Goal: Find contact information: Find contact information

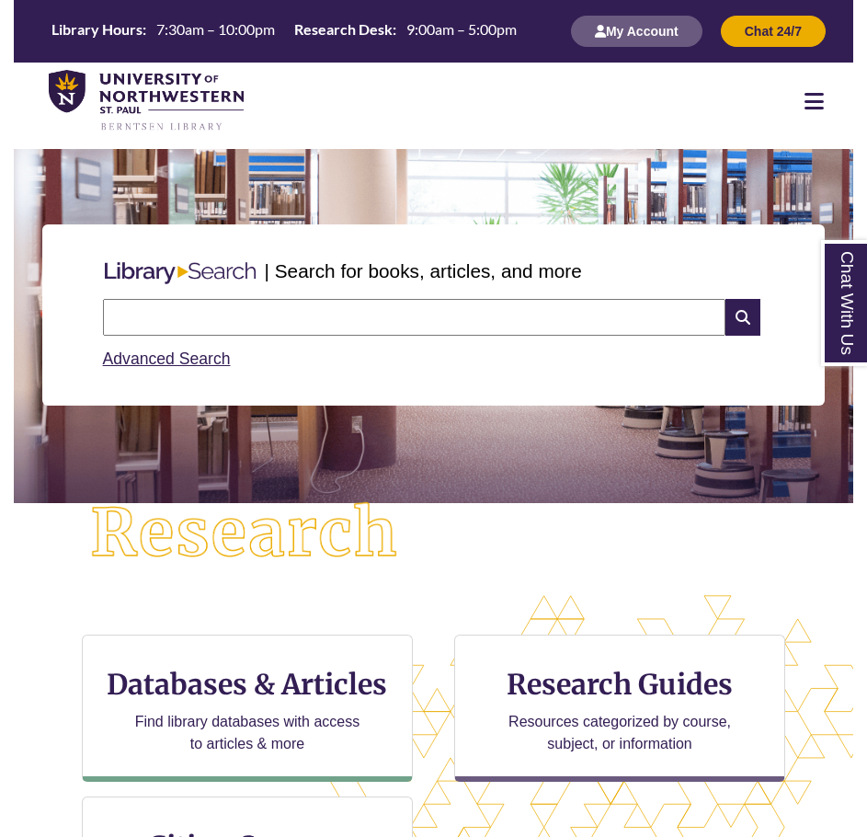
click at [824, 102] on div at bounding box center [814, 101] width 78 height 22
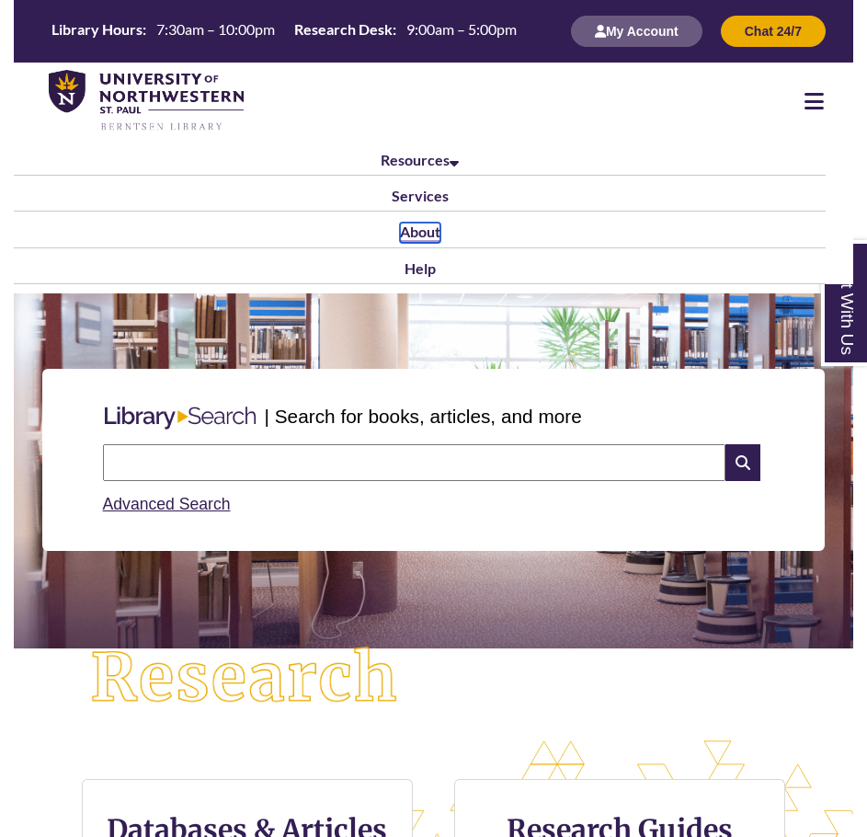
click at [417, 237] on link "About" at bounding box center [420, 233] width 40 height 20
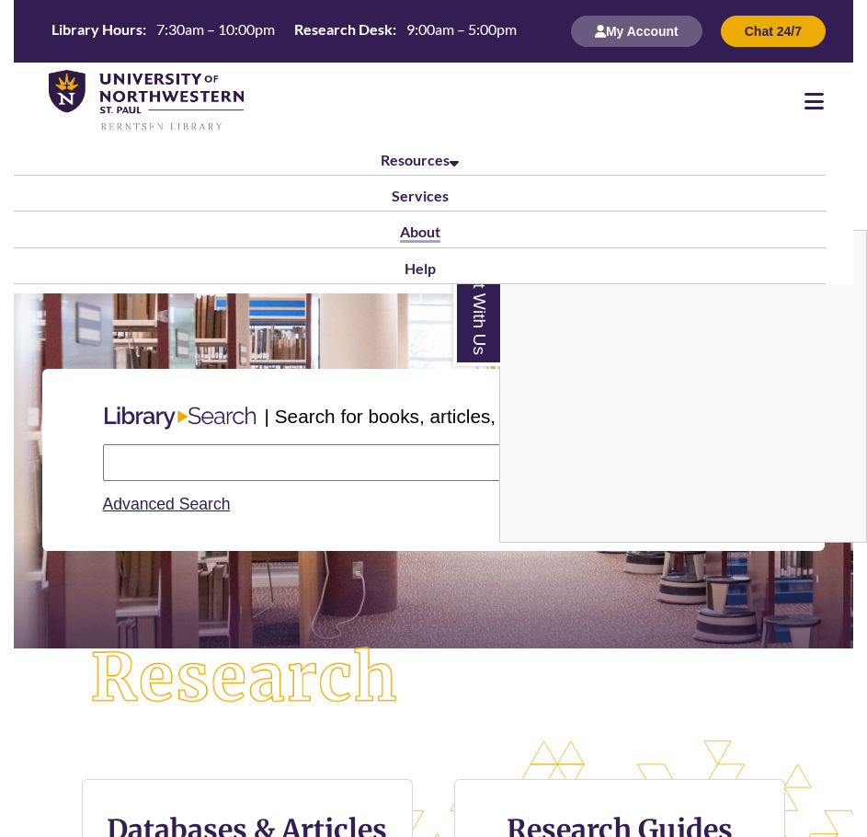
scroll to position [9, 9]
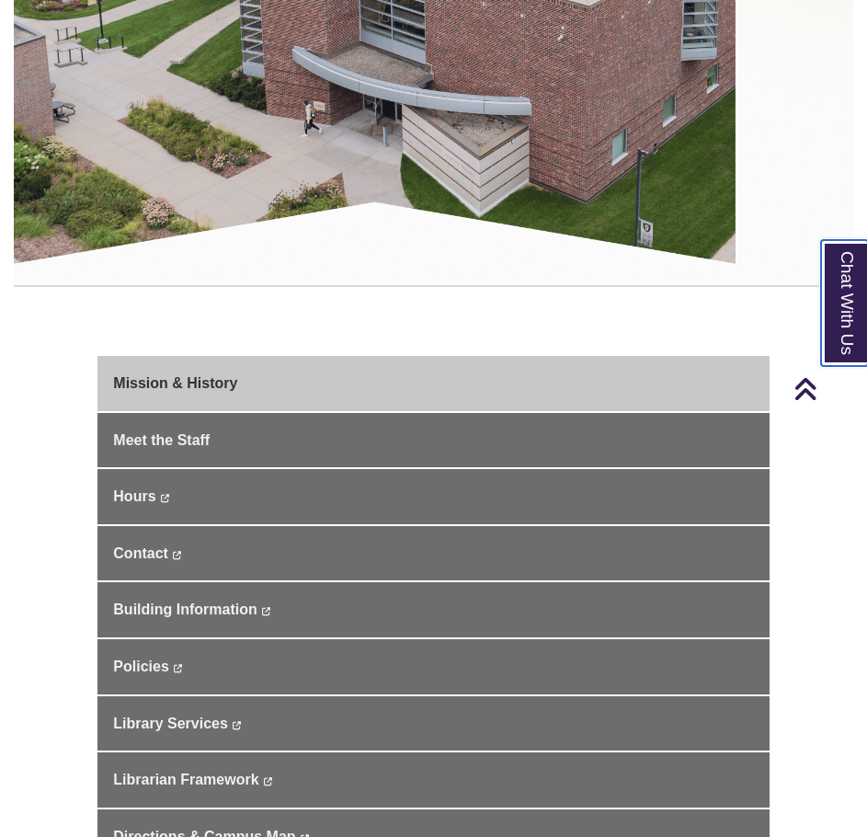
scroll to position [920, 0]
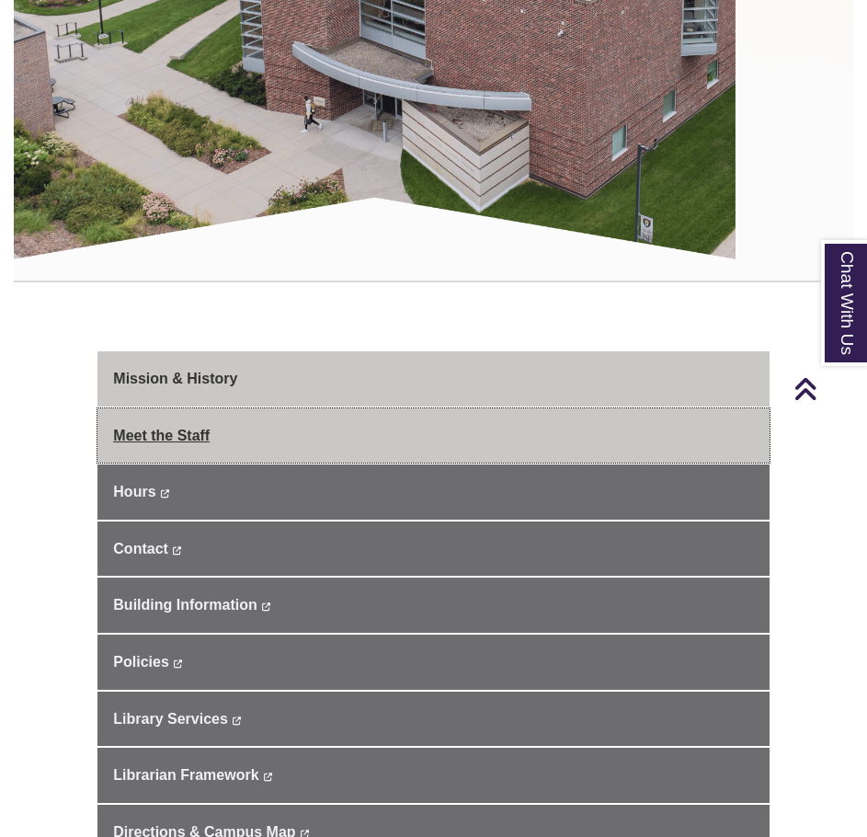
click at [148, 428] on span "Meet the Staff" at bounding box center [161, 436] width 97 height 16
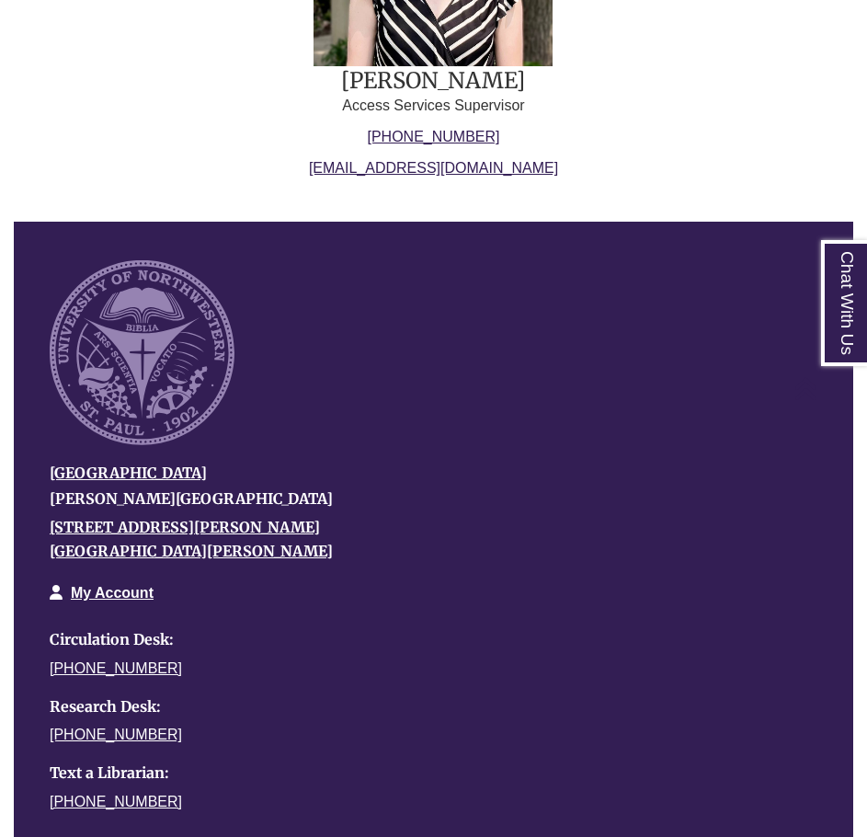
scroll to position [3955, 0]
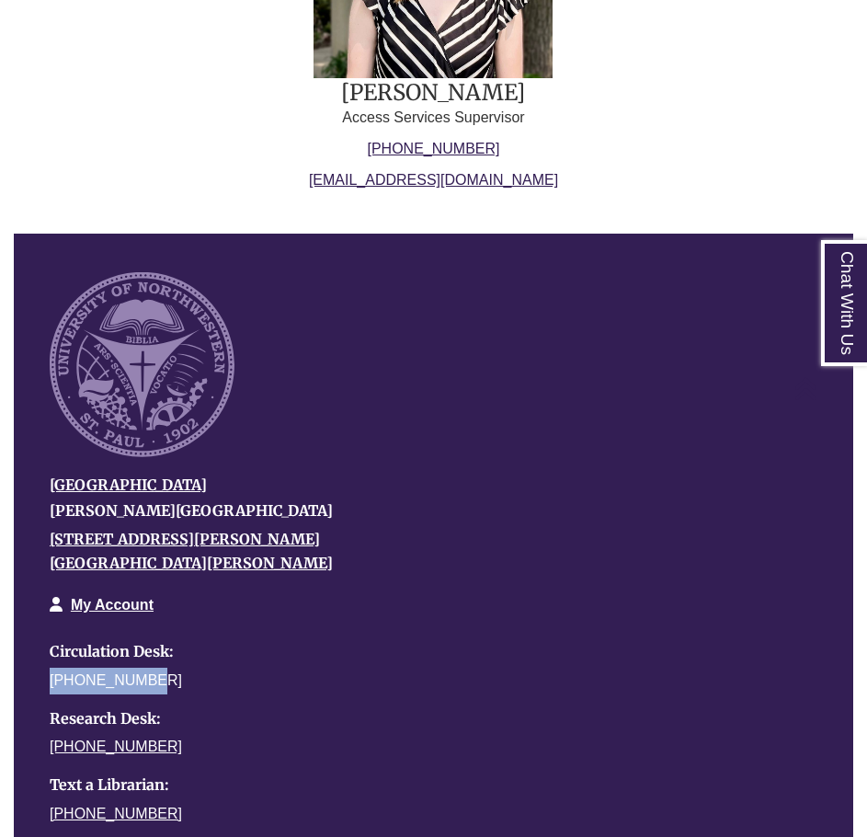
drag, startPoint x: 153, startPoint y: 656, endPoint x: 50, endPoint y: 656, distance: 103.0
click at [50, 660] on p "[PHONE_NUMBER]" at bounding box center [420, 680] width 740 height 41
copy link "[PHONE_NUMBER]"
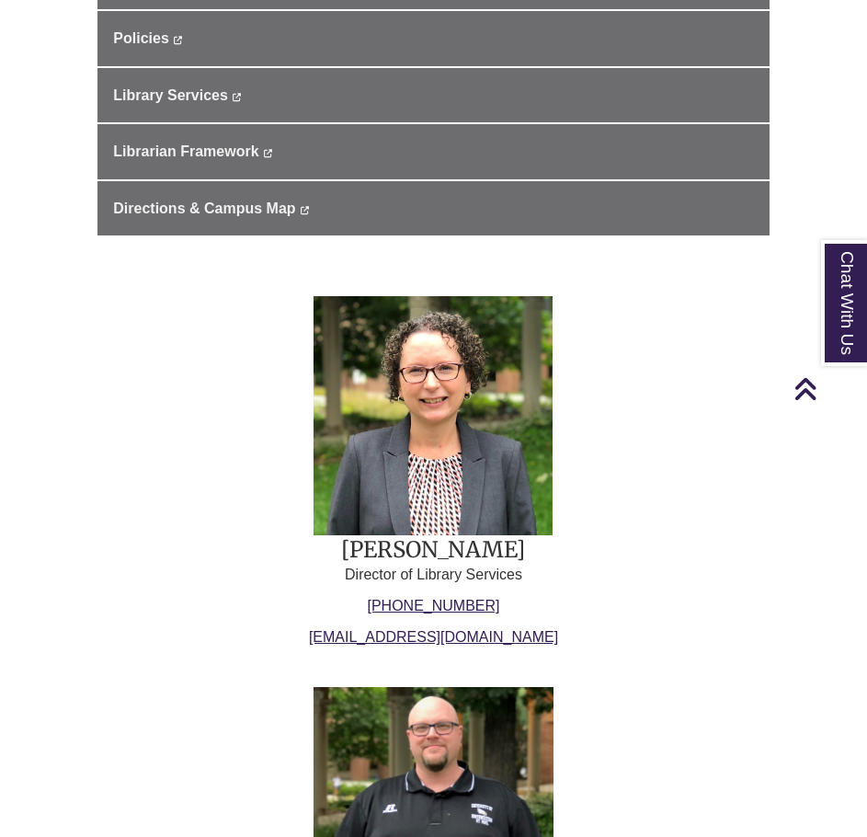
scroll to position [1748, 0]
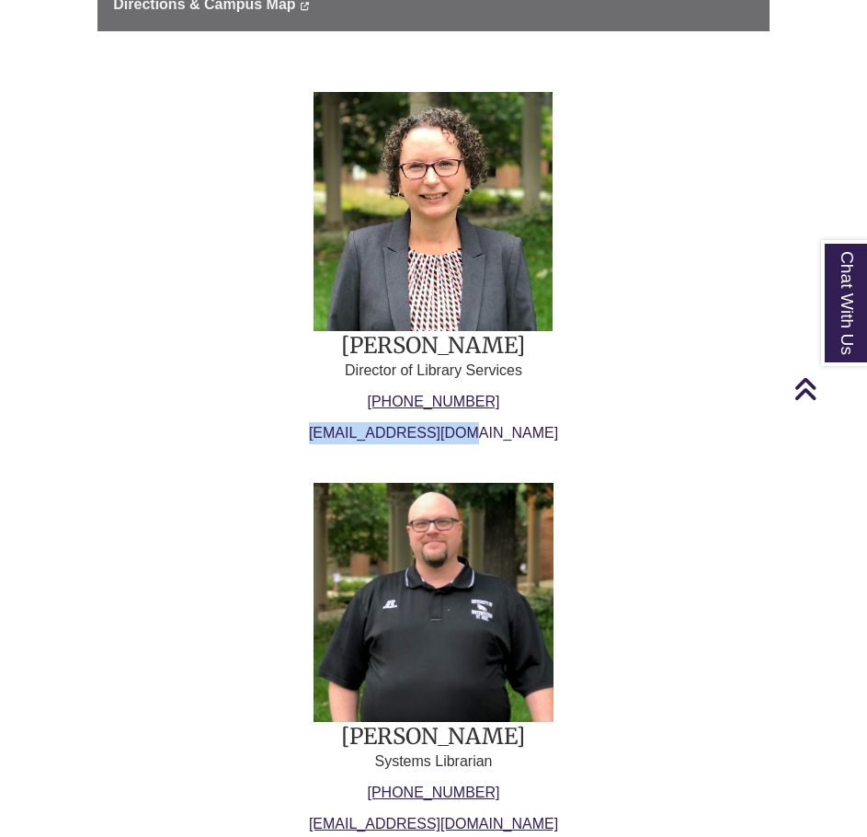
drag, startPoint x: 519, startPoint y: 409, endPoint x: 360, endPoint y: 411, distance: 159.1
click at [360, 422] on p "[EMAIL_ADDRESS][DOMAIN_NAME]" at bounding box center [433, 433] width 249 height 22
copy link "ramcguire@unwsp.edu"
drag, startPoint x: 488, startPoint y: 376, endPoint x: 388, endPoint y: 376, distance: 100.3
click at [388, 391] on p "651-631-5343" at bounding box center [433, 402] width 249 height 22
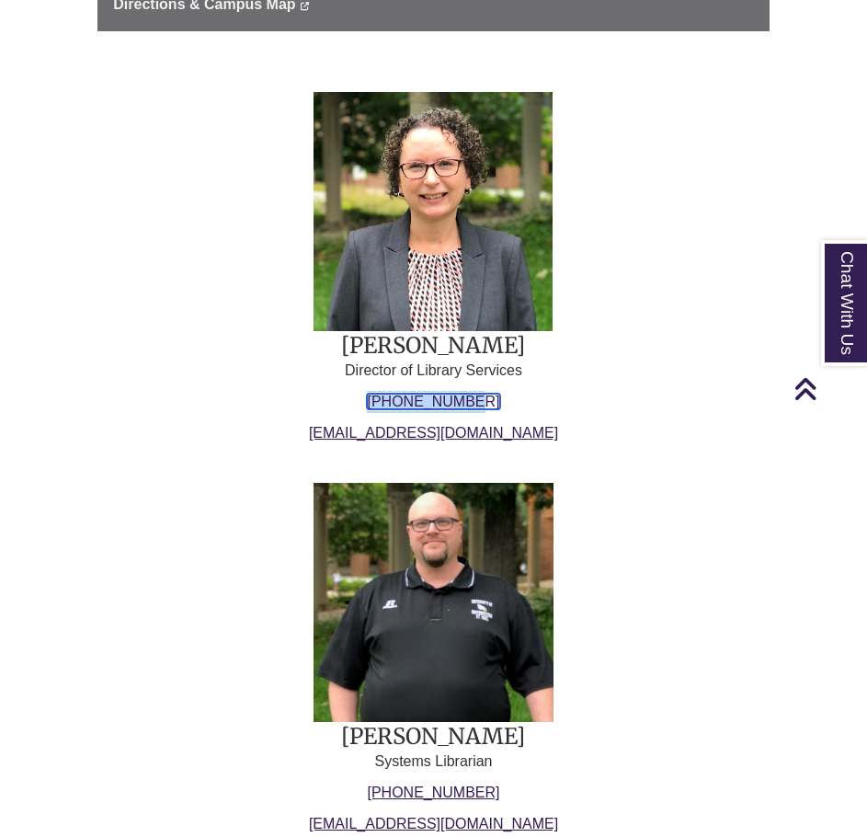
copy link "651-631-5343"
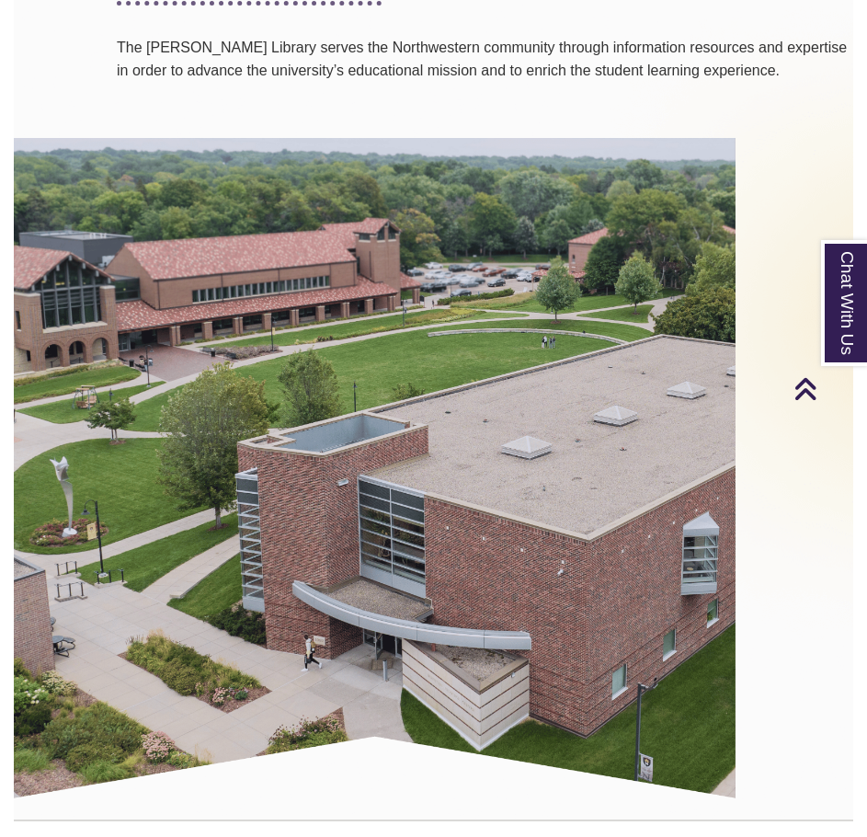
scroll to position [368, 0]
